Goal: Task Accomplishment & Management: Use online tool/utility

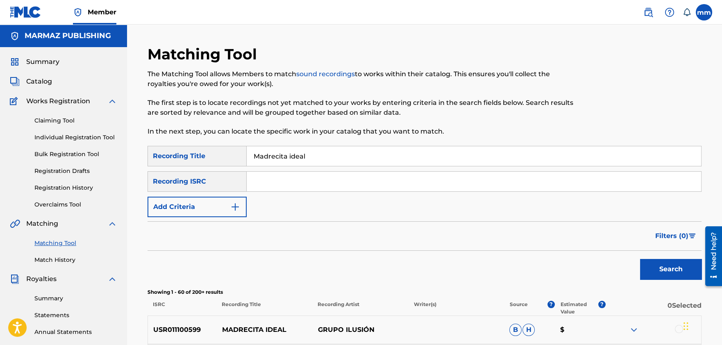
drag, startPoint x: 326, startPoint y: 155, endPoint x: 238, endPoint y: 154, distance: 88.9
click at [238, 154] on div "SearchWithCriteria7ff5fbe3-c667-4eb5-8989-a8f7bed6dd48 Recording Title Madrecit…" at bounding box center [424, 156] width 554 height 20
type input "como no voy a decir"
click at [165, 209] on button "Add Criteria" at bounding box center [196, 207] width 99 height 20
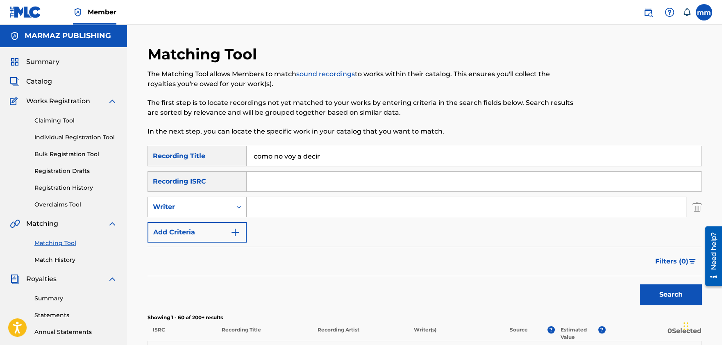
click at [204, 206] on div "Writer" at bounding box center [190, 207] width 74 height 10
click at [202, 227] on div "Recording Artist" at bounding box center [197, 227] width 98 height 20
click at [259, 203] on input "Search Form" at bounding box center [466, 207] width 439 height 20
type input "d"
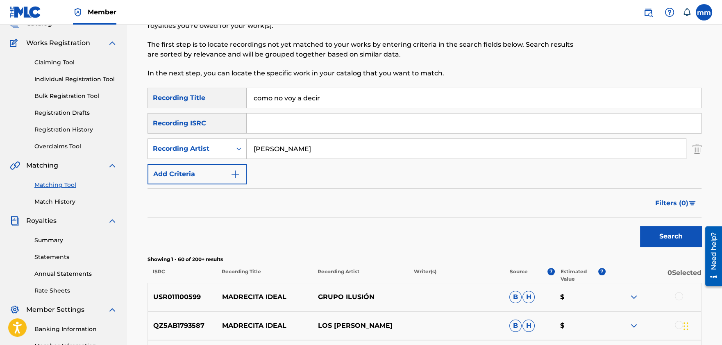
scroll to position [71, 0]
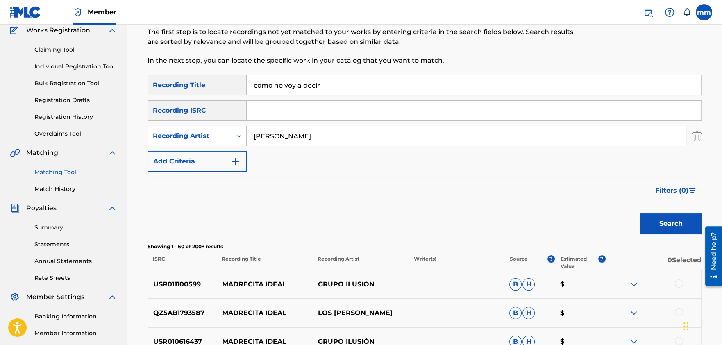
type input "[PERSON_NAME]"
click at [672, 230] on button "Search" at bounding box center [670, 223] width 61 height 20
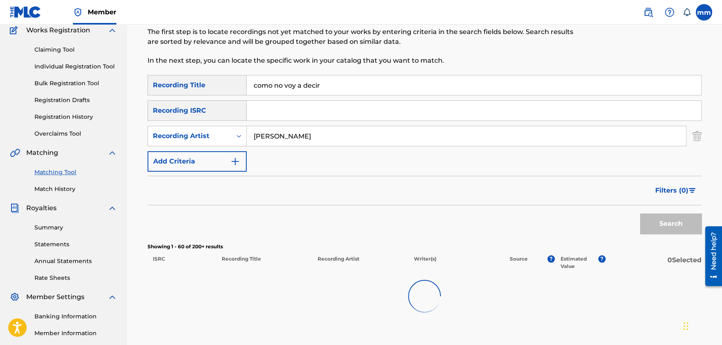
scroll to position [69, 0]
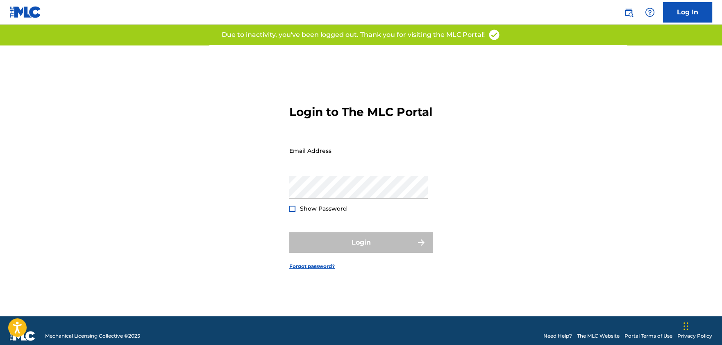
click at [338, 162] on input "Email Address" at bounding box center [358, 150] width 138 height 23
type input "[EMAIL_ADDRESS][PERSON_NAME][DOMAIN_NAME]"
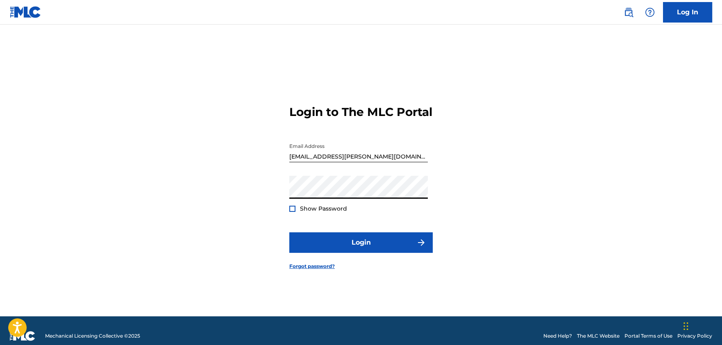
click at [292, 212] on div at bounding box center [292, 209] width 6 height 6
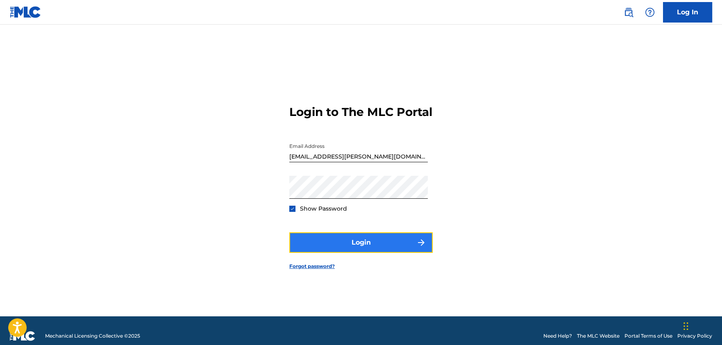
click at [333, 249] on button "Login" at bounding box center [360, 242] width 143 height 20
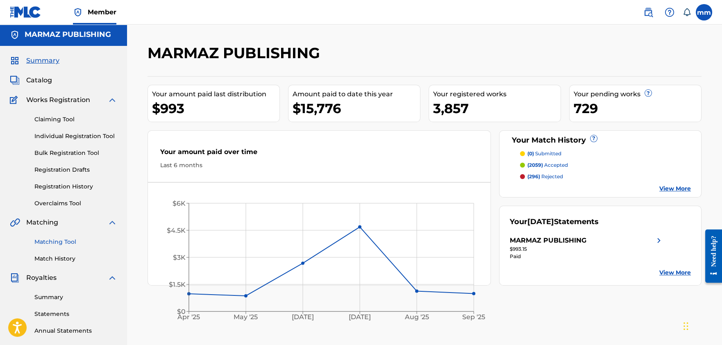
click at [62, 241] on link "Matching Tool" at bounding box center [75, 242] width 83 height 9
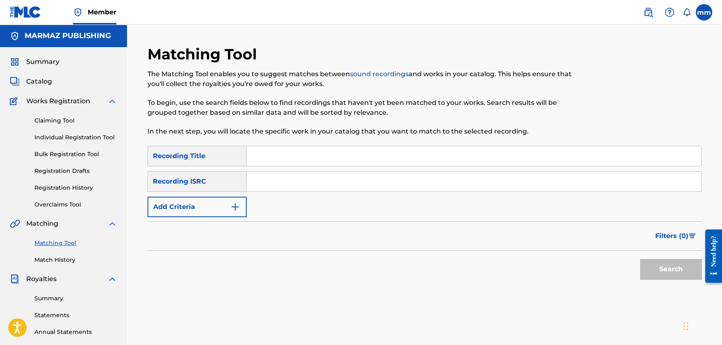
click at [288, 147] on input "Search Form" at bounding box center [474, 156] width 454 height 20
type input "como no voy a decir"
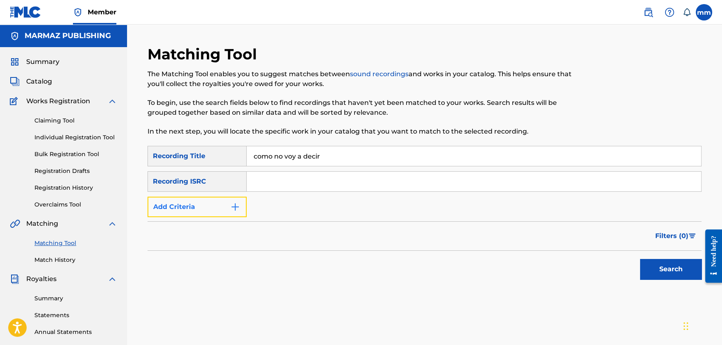
click at [171, 211] on button "Add Criteria" at bounding box center [196, 207] width 99 height 20
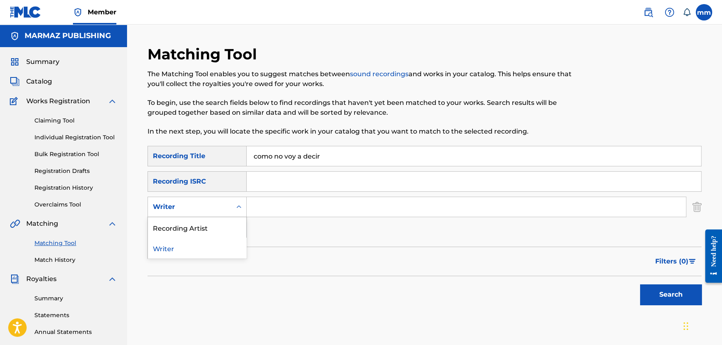
click at [186, 204] on div "Writer" at bounding box center [190, 207] width 74 height 10
click at [187, 232] on div "Recording Artist" at bounding box center [197, 227] width 98 height 20
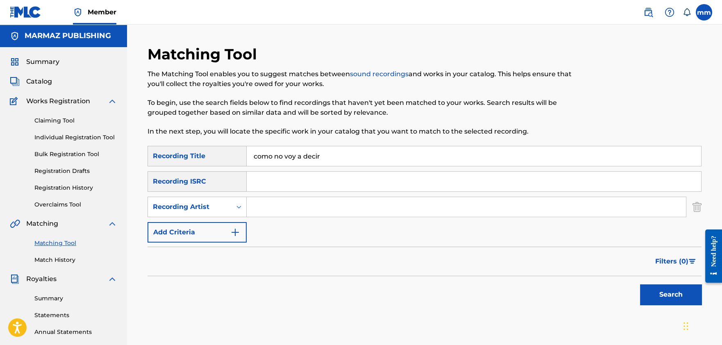
click at [273, 206] on input "Search Form" at bounding box center [466, 207] width 439 height 20
click at [640, 284] on button "Search" at bounding box center [670, 294] width 61 height 20
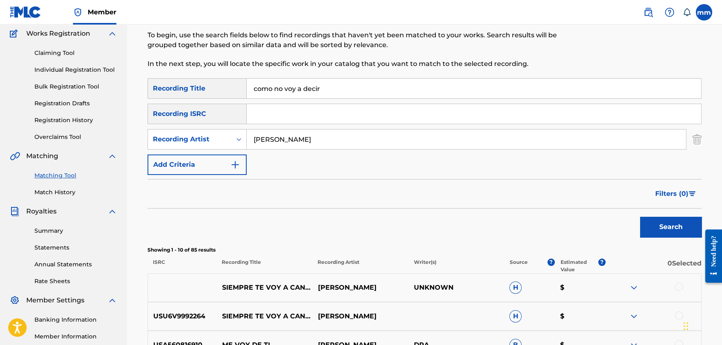
scroll to position [90, 0]
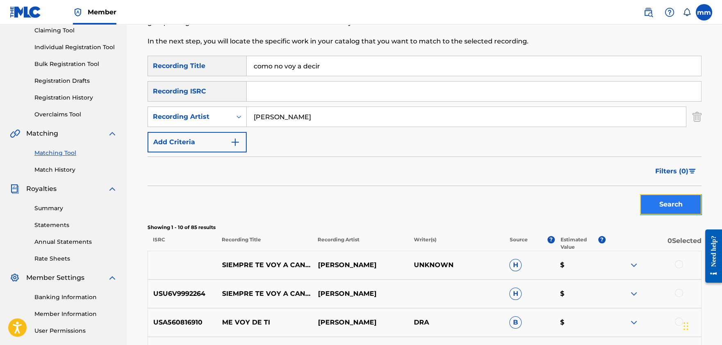
click at [642, 207] on button "Search" at bounding box center [670, 204] width 61 height 20
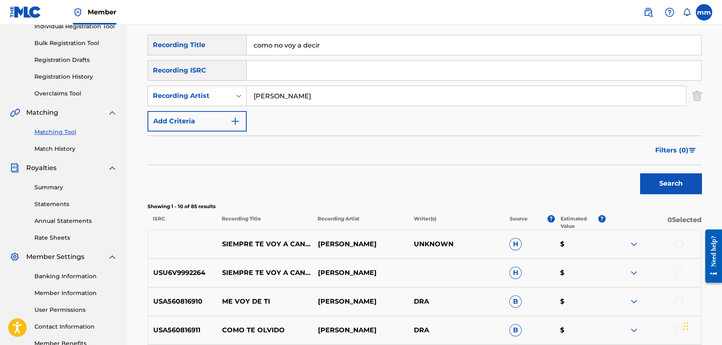
scroll to position [89, 0]
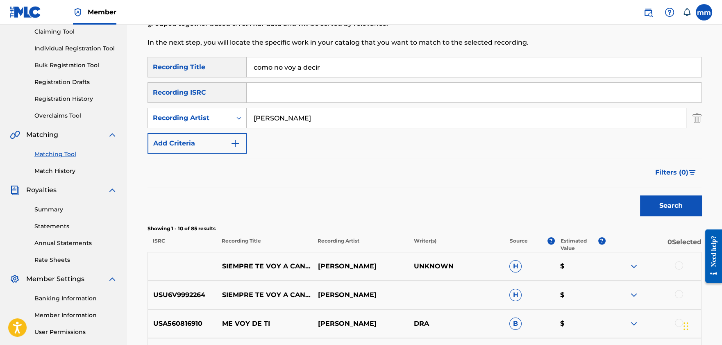
click at [255, 119] on input "[PERSON_NAME]" at bounding box center [466, 118] width 439 height 20
type input "[PERSON_NAME]"
click at [640, 195] on button "Search" at bounding box center [670, 205] width 61 height 20
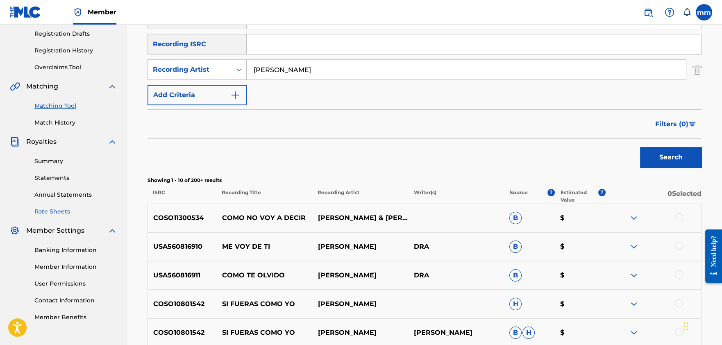
scroll to position [135, 0]
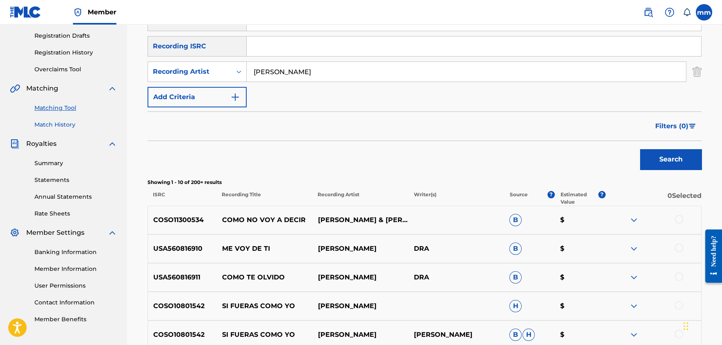
click at [61, 127] on link "Match History" at bounding box center [75, 124] width 83 height 9
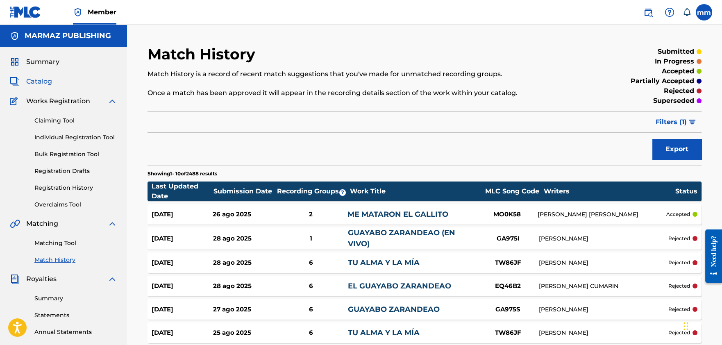
click at [34, 86] on span "Catalog" at bounding box center [39, 82] width 26 height 10
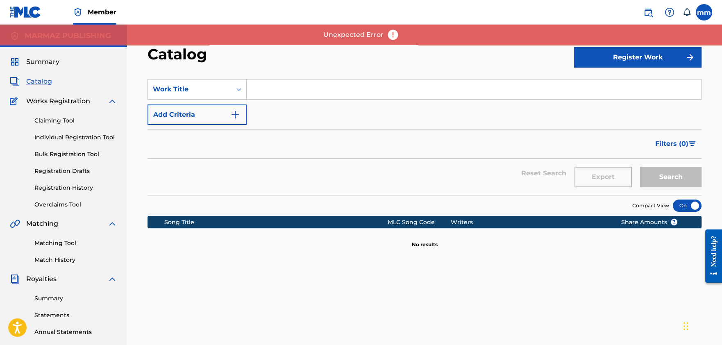
click at [386, 90] on input "Search Form" at bounding box center [474, 89] width 454 height 20
click at [295, 90] on input "Search Form" at bounding box center [474, 89] width 454 height 20
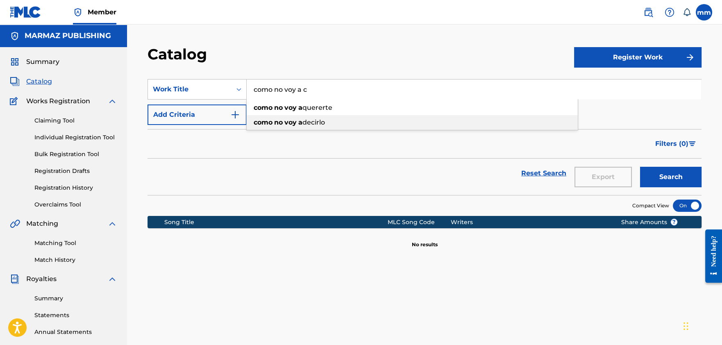
click at [297, 123] on span "Search Form" at bounding box center [298, 122] width 2 height 8
type input "como no voy a decirlo"
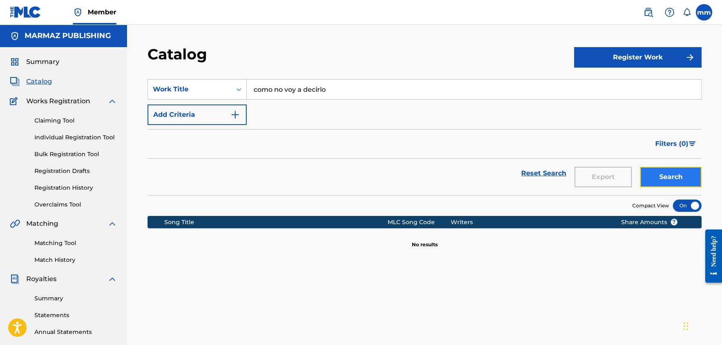
click at [695, 177] on button "Search" at bounding box center [670, 177] width 61 height 20
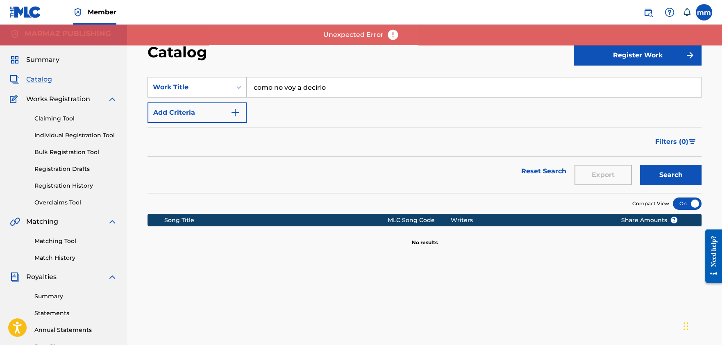
scroll to position [5, 0]
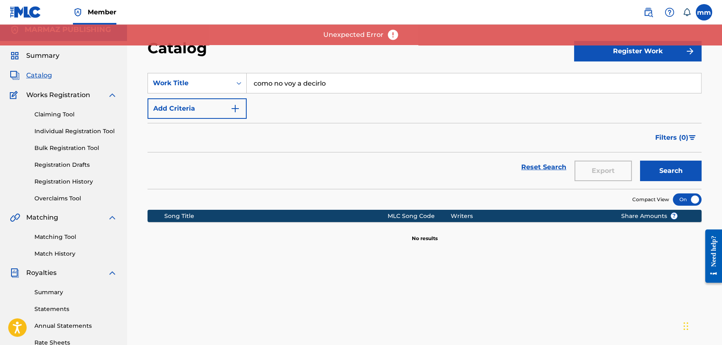
click at [58, 110] on div "Claiming Tool Individual Registration Tool Bulk Registration Tool Registration …" at bounding box center [63, 151] width 107 height 103
click at [57, 114] on link "Claiming Tool" at bounding box center [75, 114] width 83 height 9
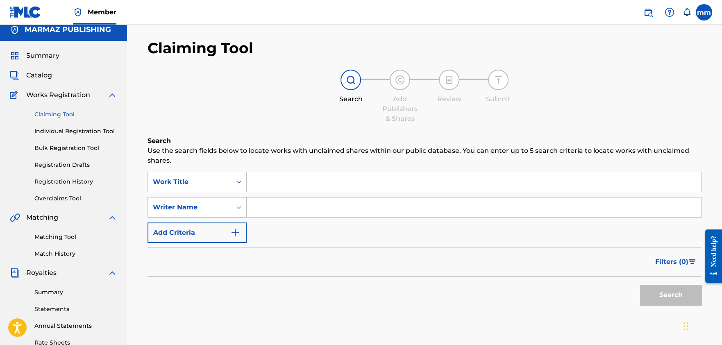
scroll to position [1, 0]
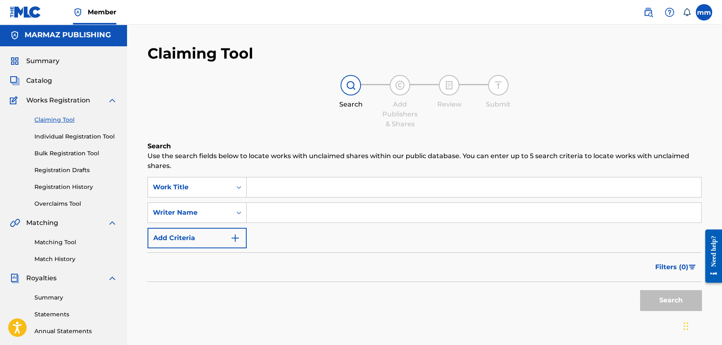
click at [300, 185] on input "Search Form" at bounding box center [474, 187] width 454 height 20
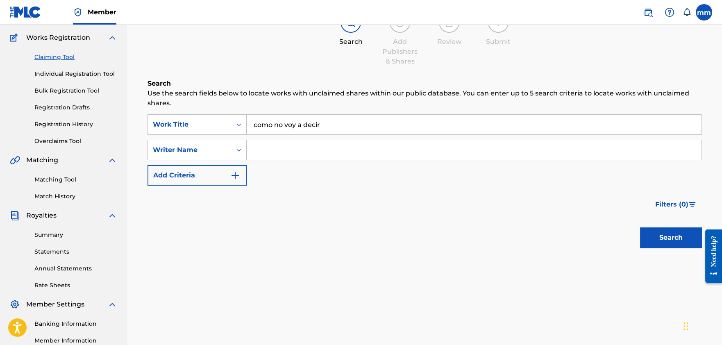
scroll to position [68, 0]
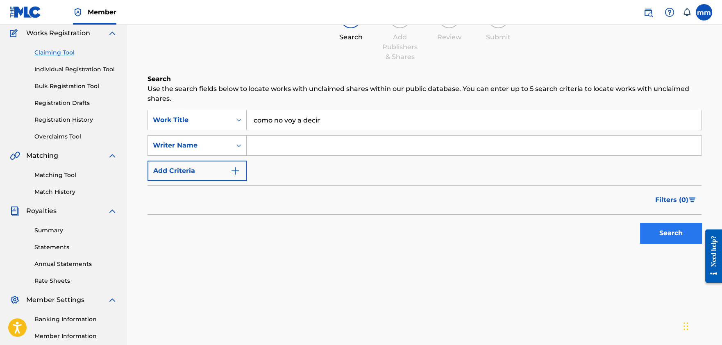
type input "como no voy a decir"
click at [649, 227] on button "Search" at bounding box center [670, 233] width 61 height 20
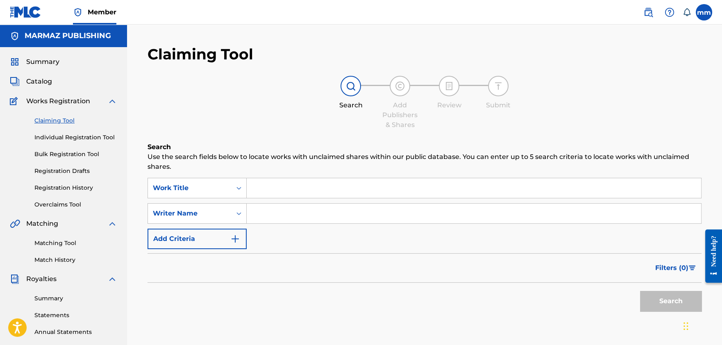
click at [283, 190] on input "Search Form" at bounding box center [474, 188] width 454 height 20
type input "como no voy decir"
click at [640, 291] on button "Search" at bounding box center [670, 301] width 61 height 20
